Goal: Browse casually

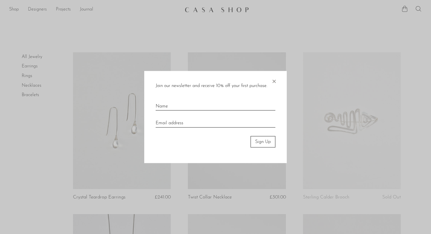
click at [272, 83] on span "×" at bounding box center [274, 80] width 6 height 18
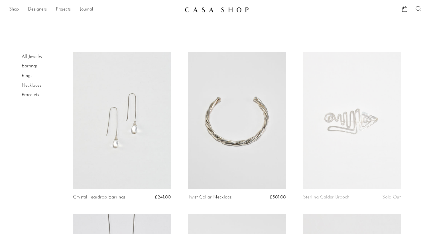
scroll to position [2, 0]
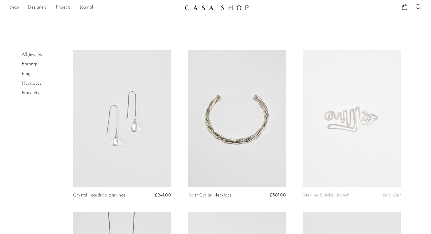
click at [158, 121] on link at bounding box center [122, 118] width 98 height 137
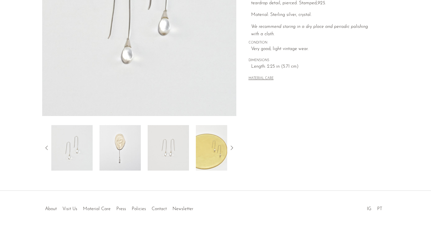
scroll to position [136, 0]
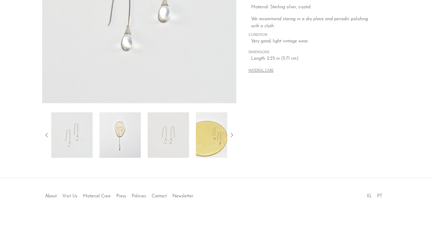
click at [118, 135] on img at bounding box center [119, 136] width 41 height 46
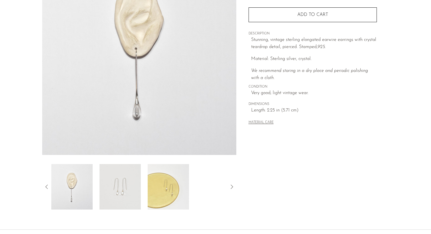
scroll to position [79, 0]
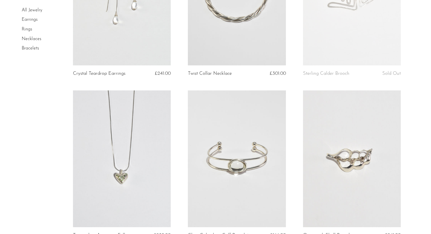
scroll to position [185, 0]
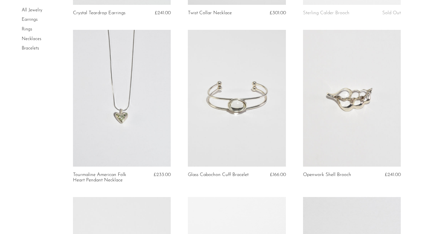
click at [342, 106] on link at bounding box center [352, 98] width 98 height 137
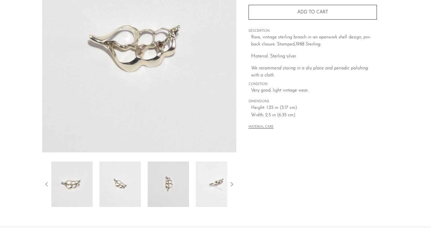
scroll to position [136, 0]
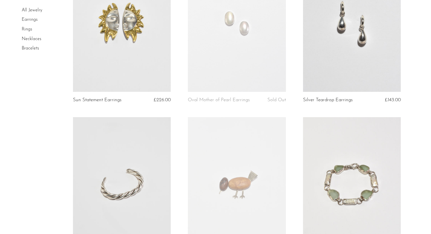
scroll to position [428, 0]
click at [313, 43] on link at bounding box center [352, 22] width 98 height 137
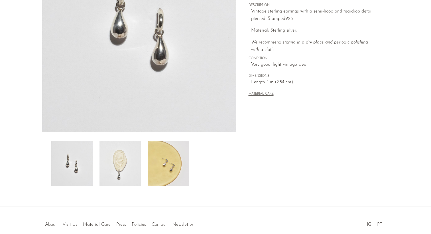
scroll to position [133, 0]
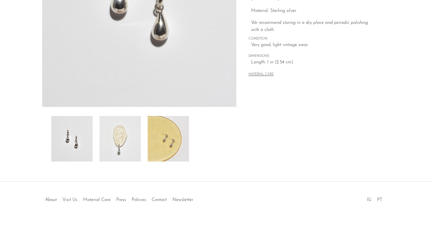
click at [117, 147] on img at bounding box center [119, 139] width 41 height 46
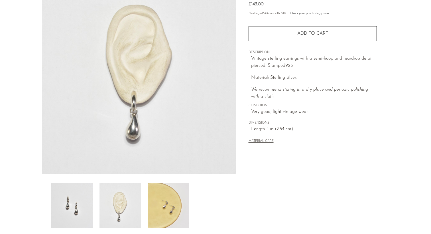
scroll to position [61, 0]
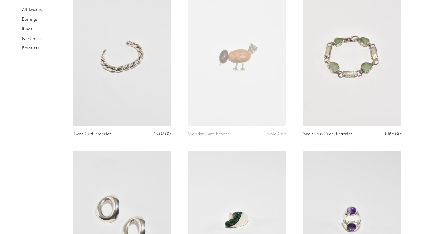
scroll to position [592, 0]
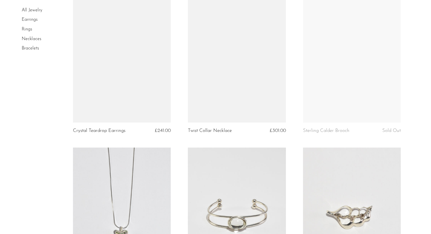
scroll to position [0, 0]
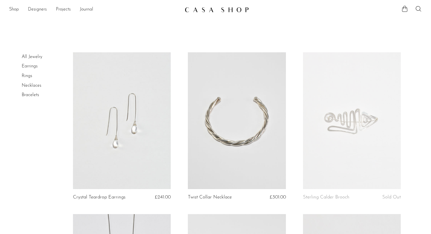
click at [27, 53] on li "All Jewelry" at bounding box center [43, 57] width 43 height 10
click at [27, 55] on link "All Jewelry" at bounding box center [32, 57] width 21 height 5
